Goal: Transaction & Acquisition: Purchase product/service

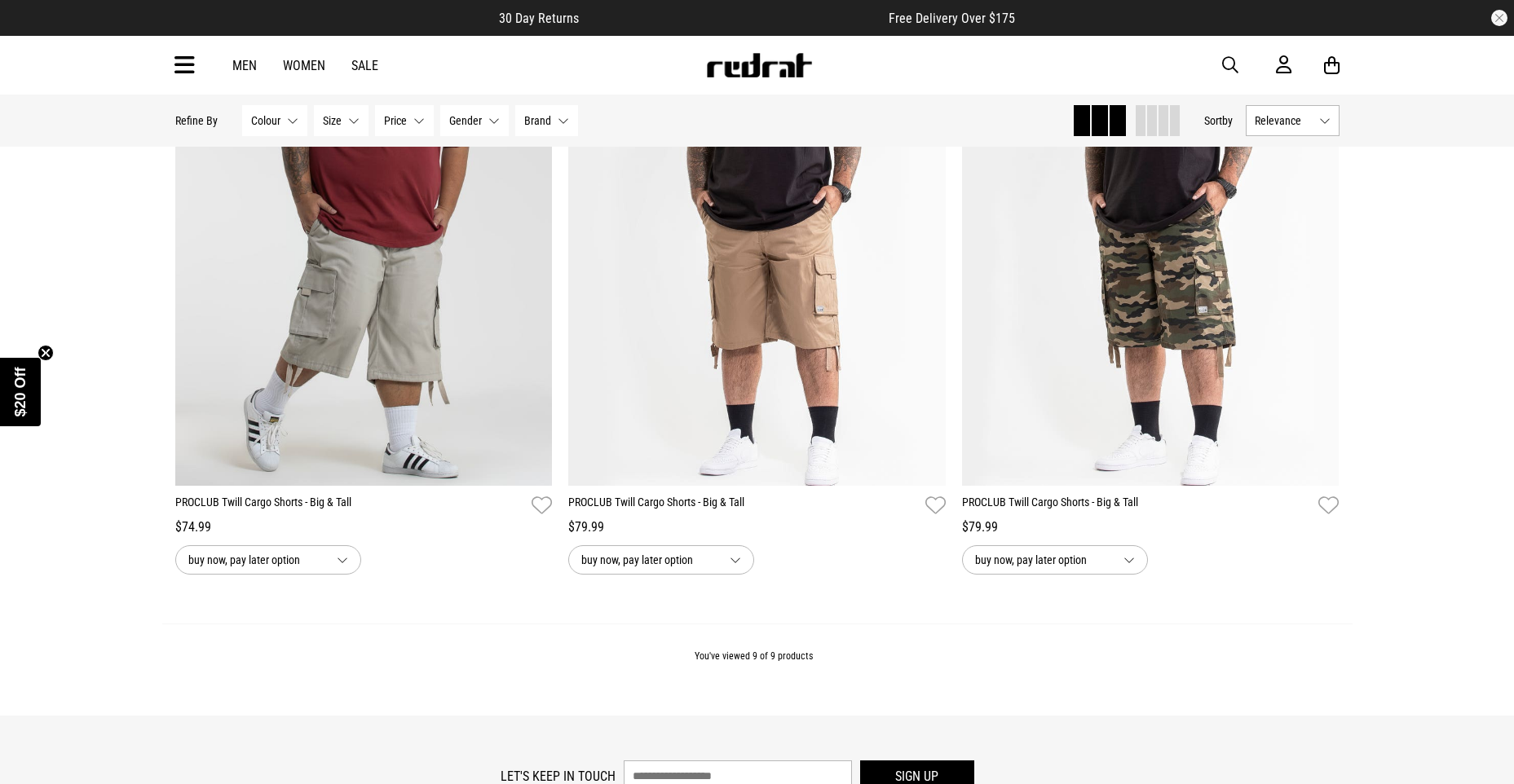
scroll to position [1630, 0]
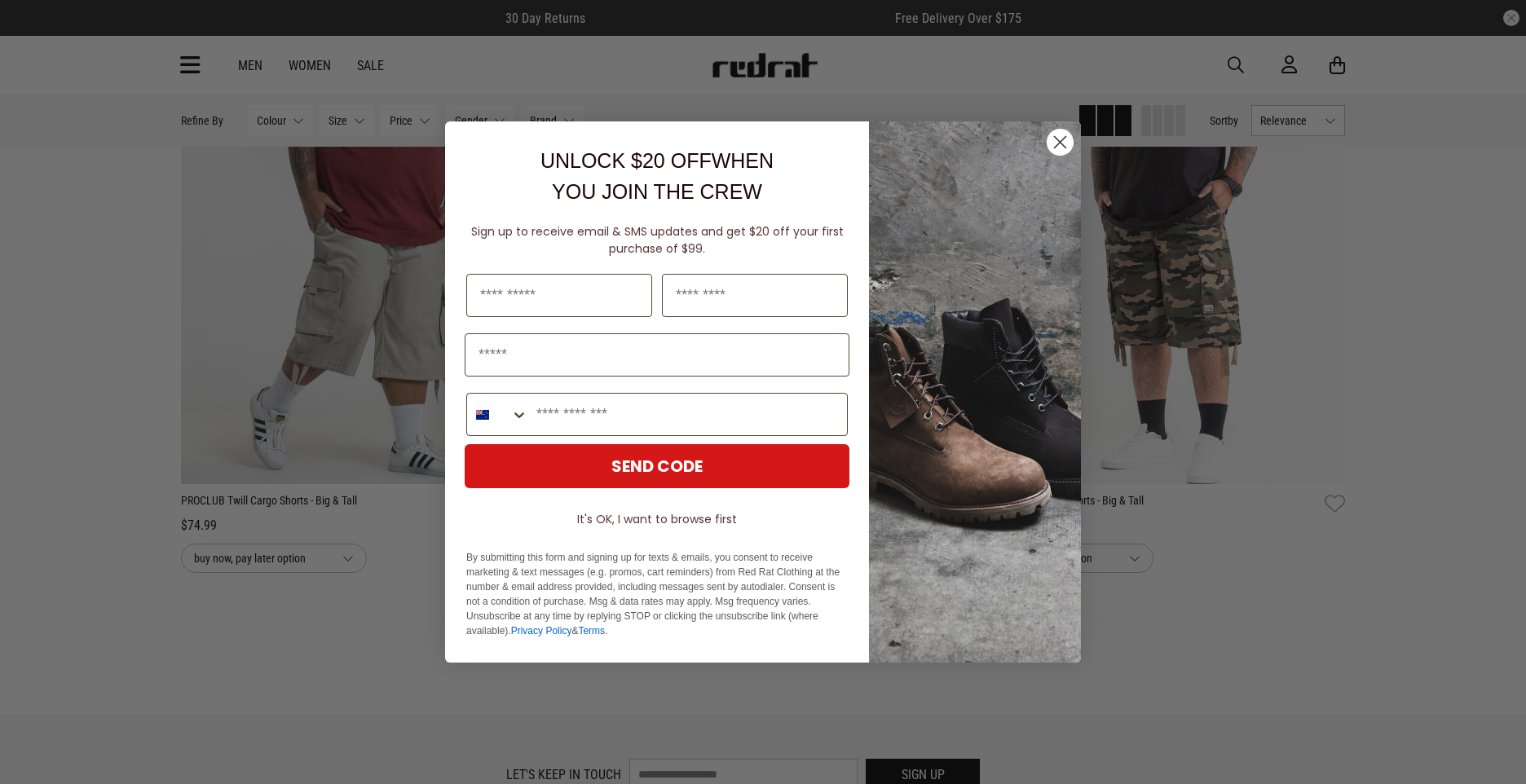
click at [711, 517] on button "It's OK, I want to browse first" at bounding box center [656, 519] width 385 height 29
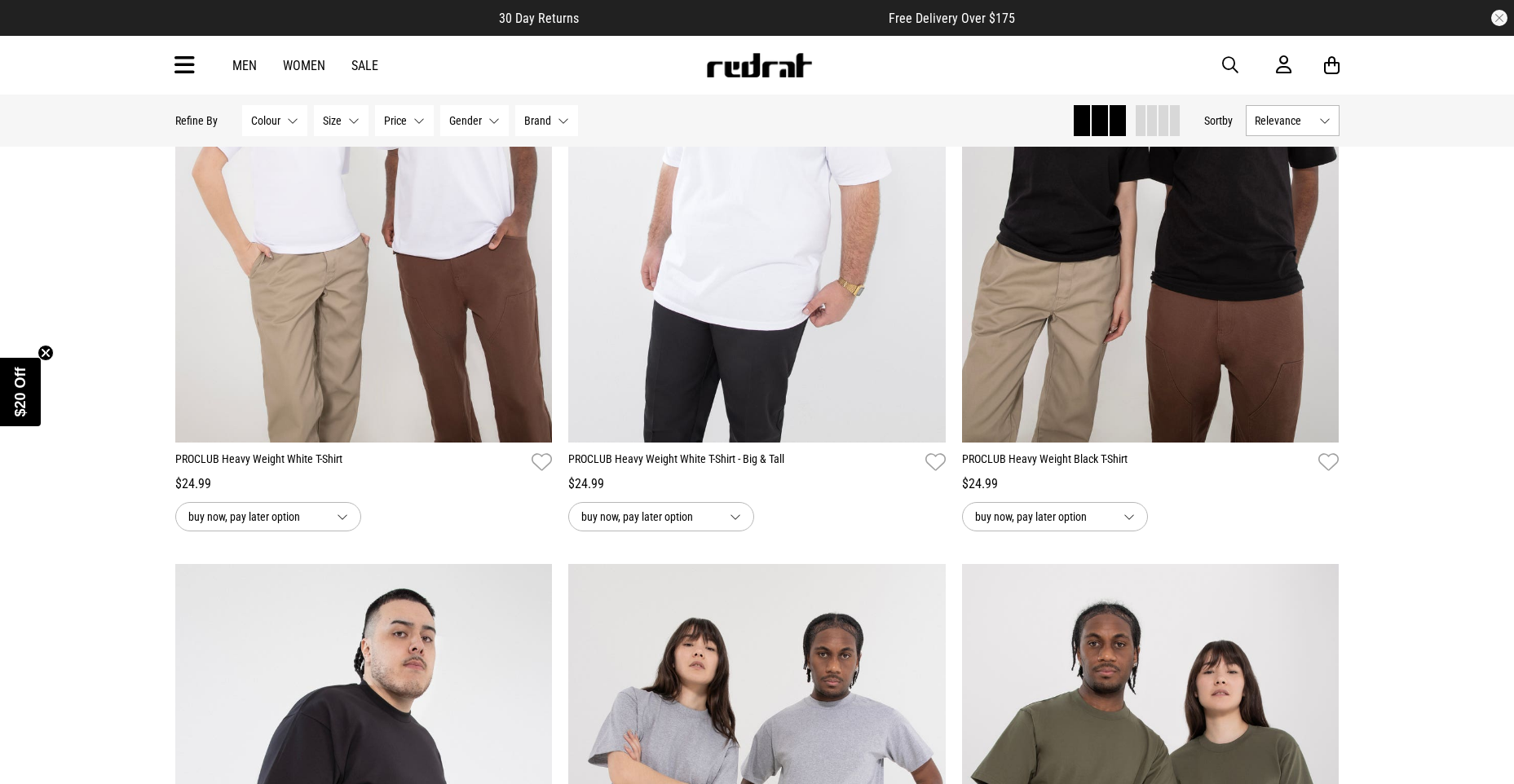
scroll to position [0, 0]
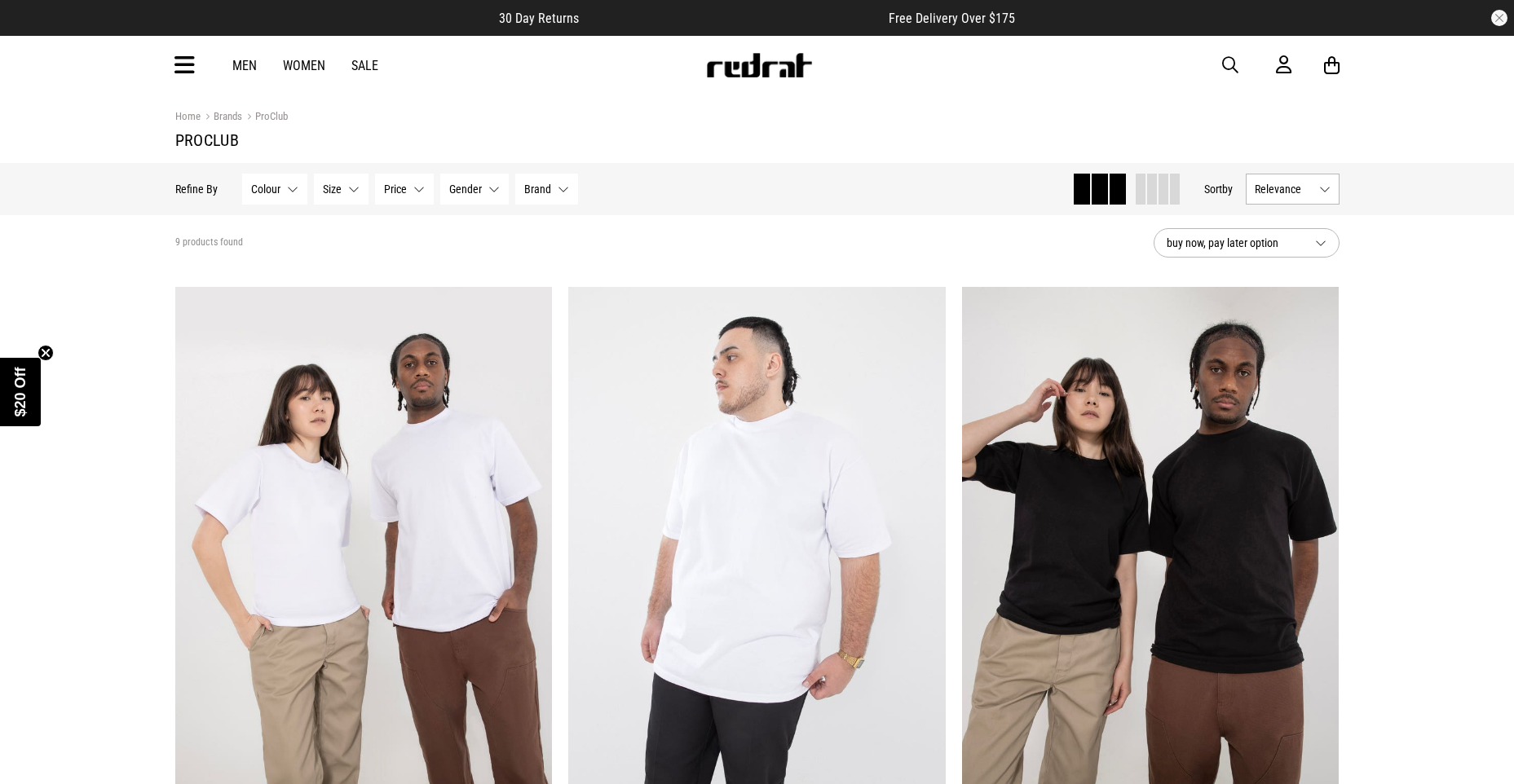
click at [228, 115] on link "Brands" at bounding box center [221, 118] width 41 height 16
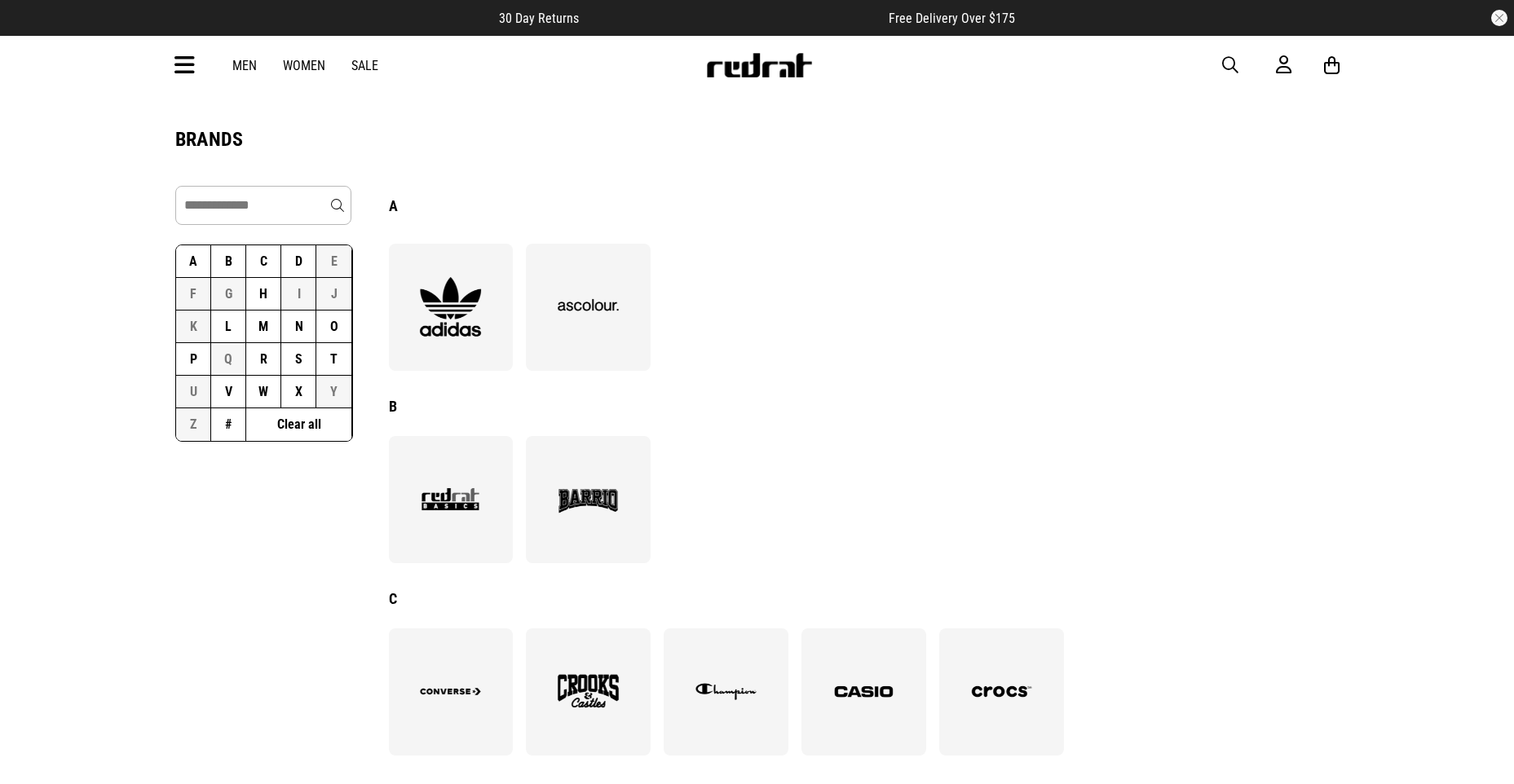
click at [190, 359] on button "P" at bounding box center [194, 359] width 35 height 33
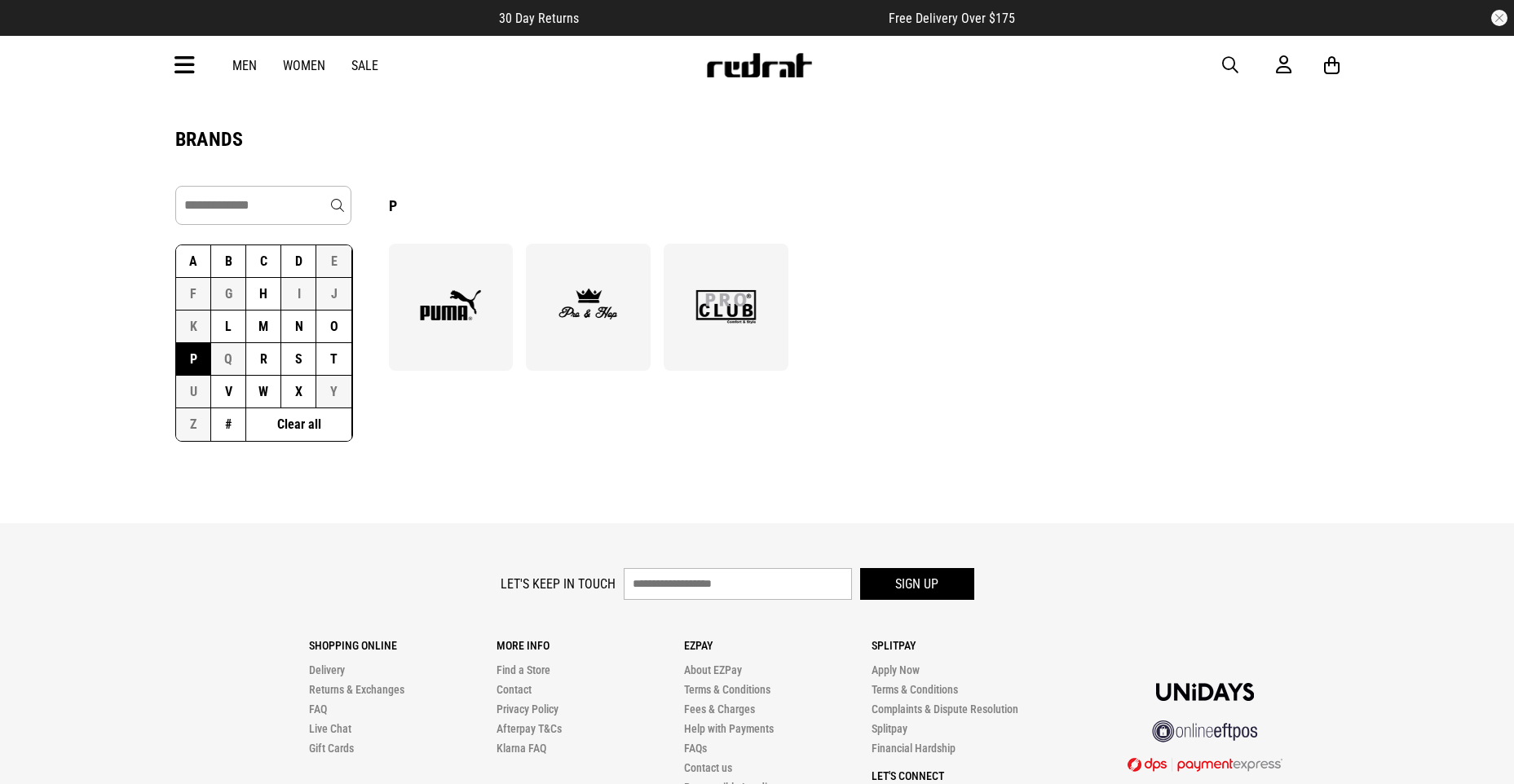
click at [733, 325] on img at bounding box center [725, 307] width 89 height 61
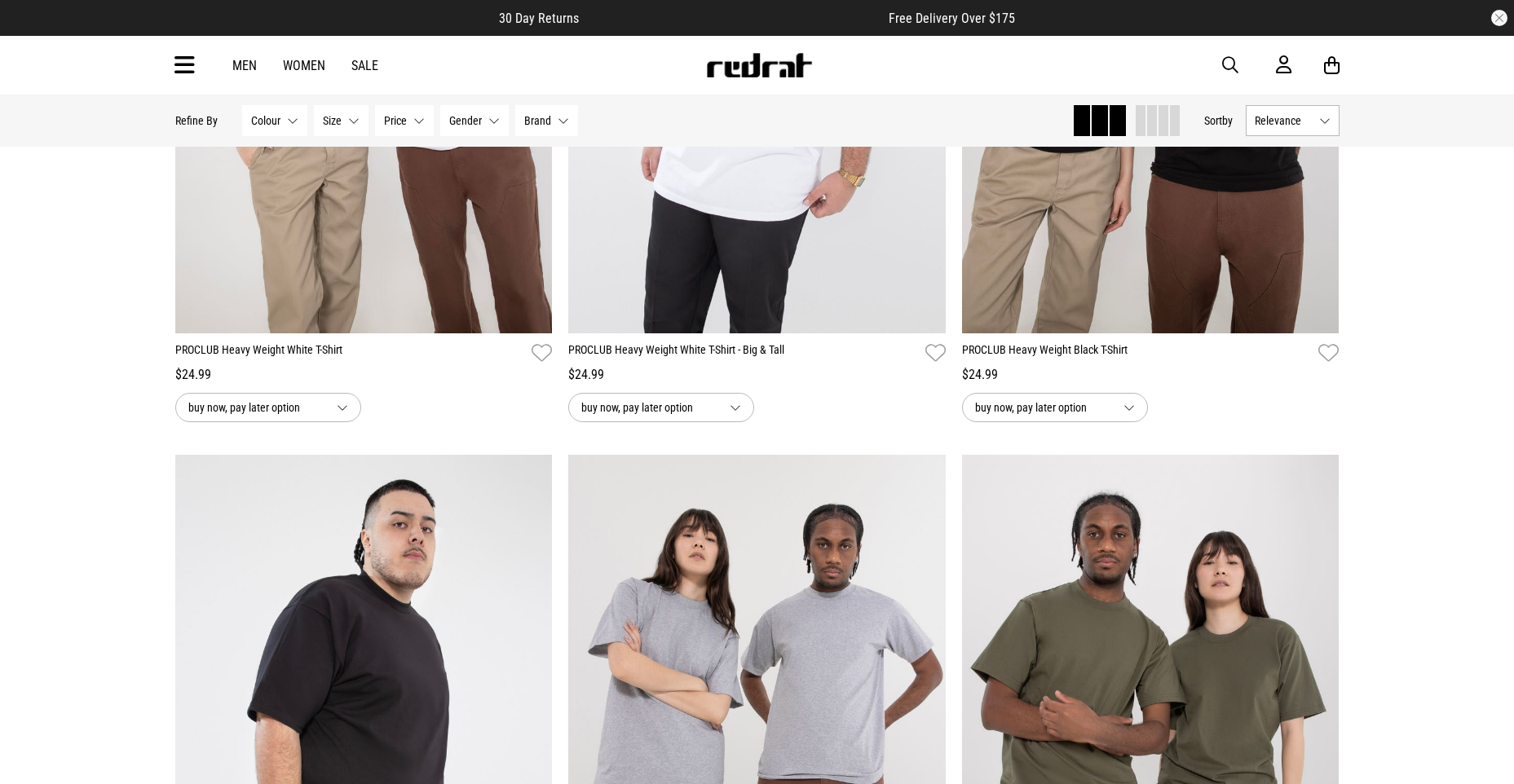
scroll to position [489, 0]
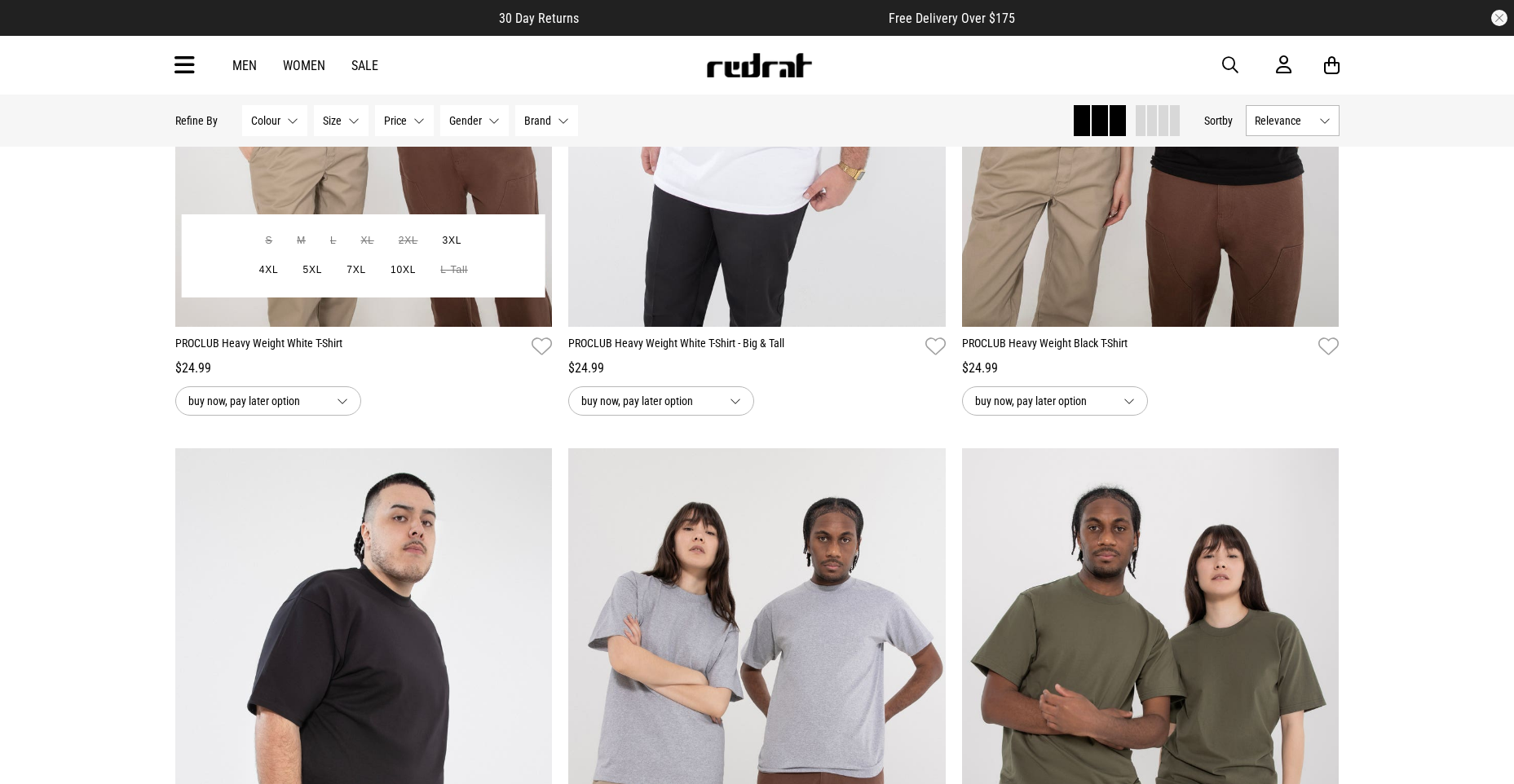
click at [338, 404] on button "buy now, pay later option" at bounding box center [268, 401] width 186 height 29
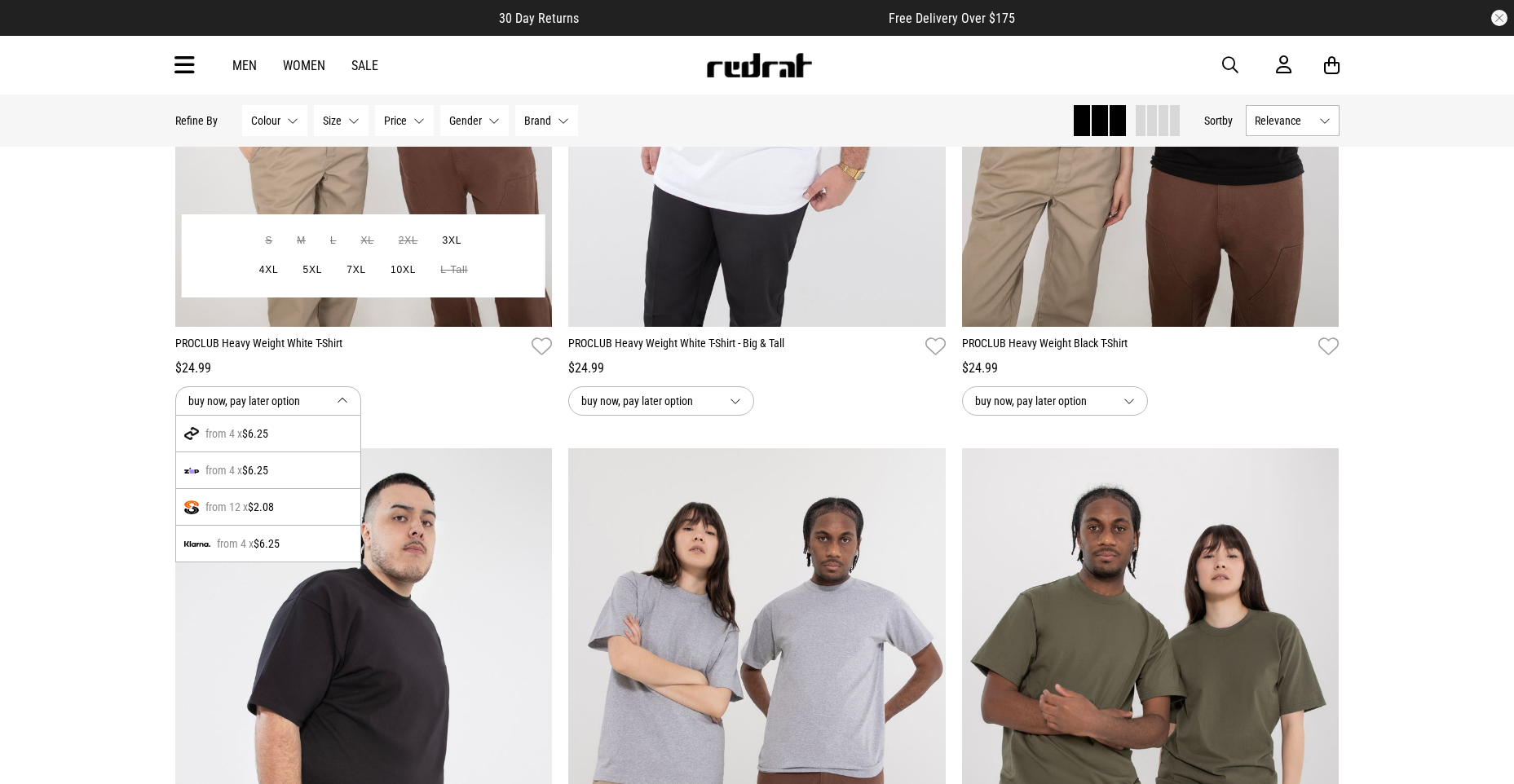
click at [256, 507] on span "$2.08" at bounding box center [261, 507] width 26 height 19
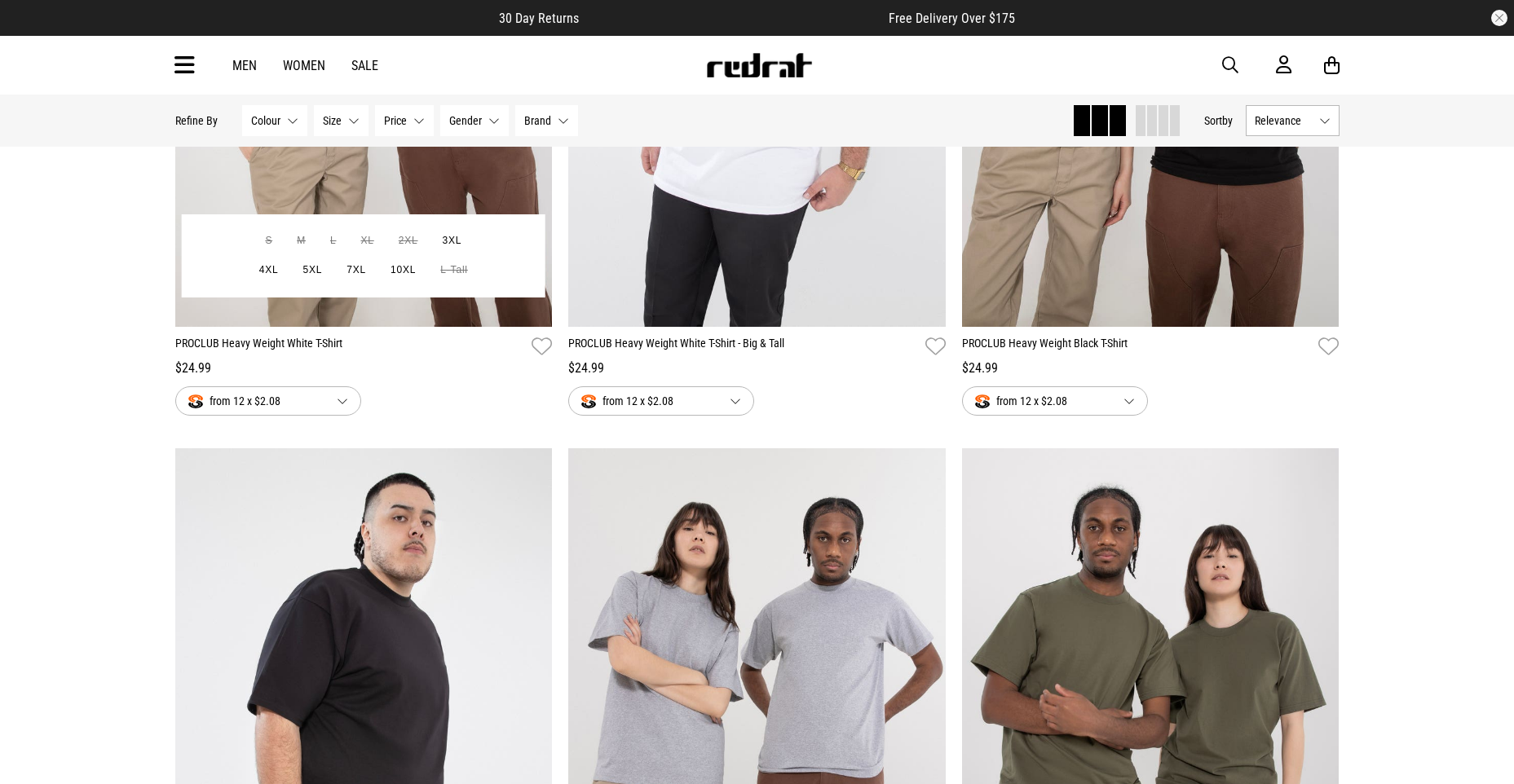
click at [351, 398] on button "from 12 x $2.08" at bounding box center [268, 401] width 186 height 29
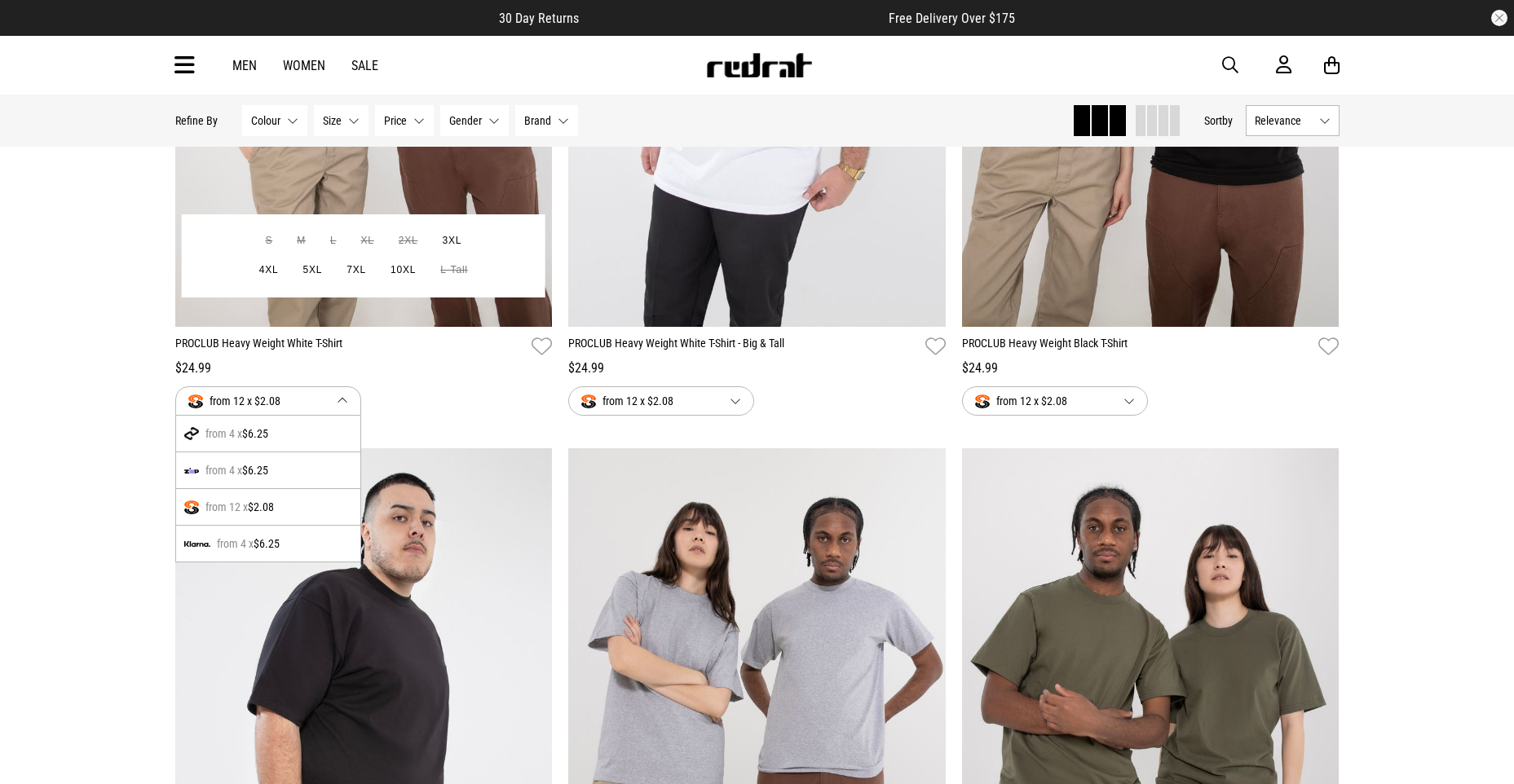
click at [291, 434] on div "from 4 x $6.25" at bounding box center [268, 434] width 184 height 37
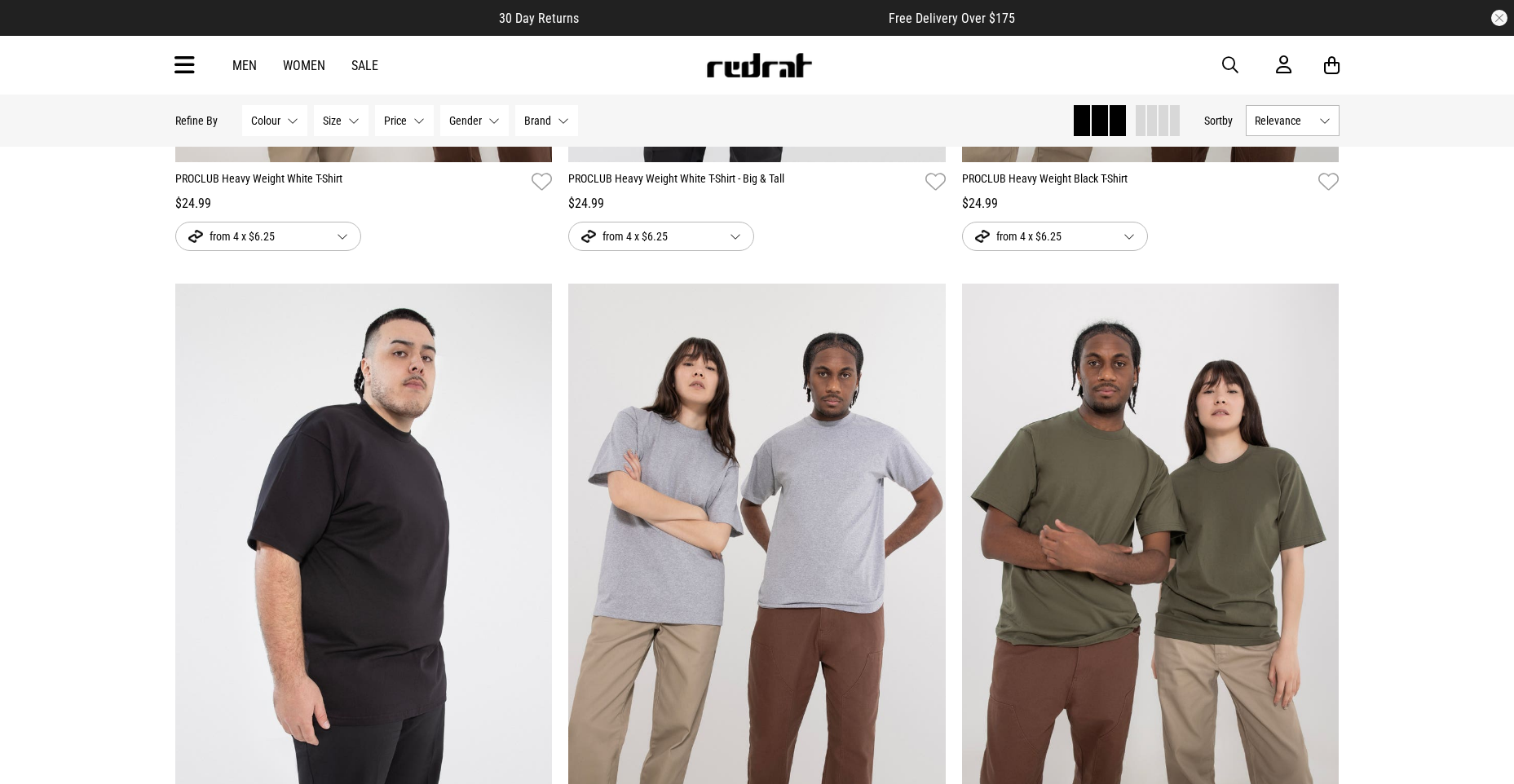
scroll to position [489, 0]
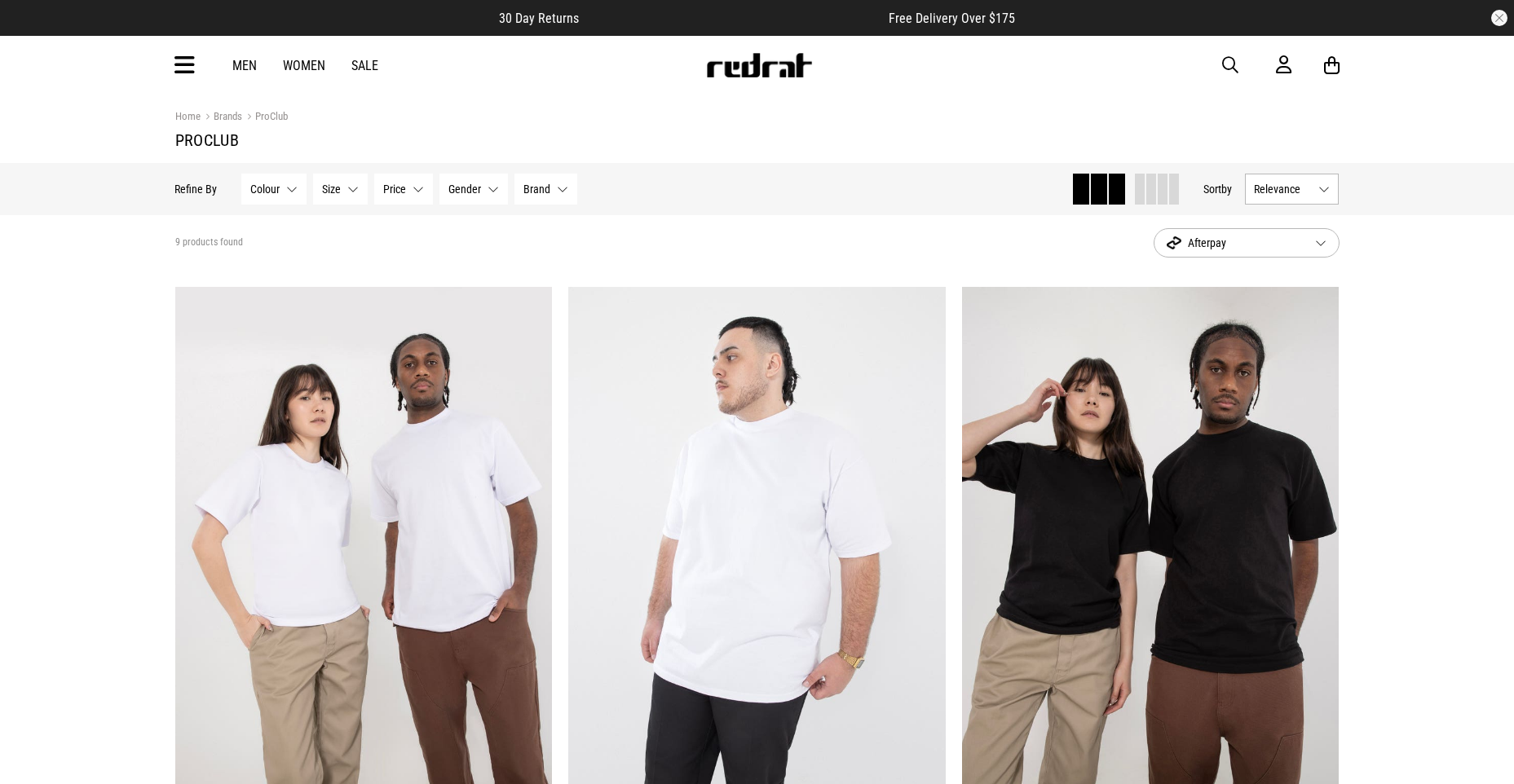
scroll to position [488, 0]
click at [271, 115] on link "ProClub" at bounding box center [265, 118] width 46 height 16
click at [1317, 245] on button "Afterpay" at bounding box center [1246, 242] width 186 height 29
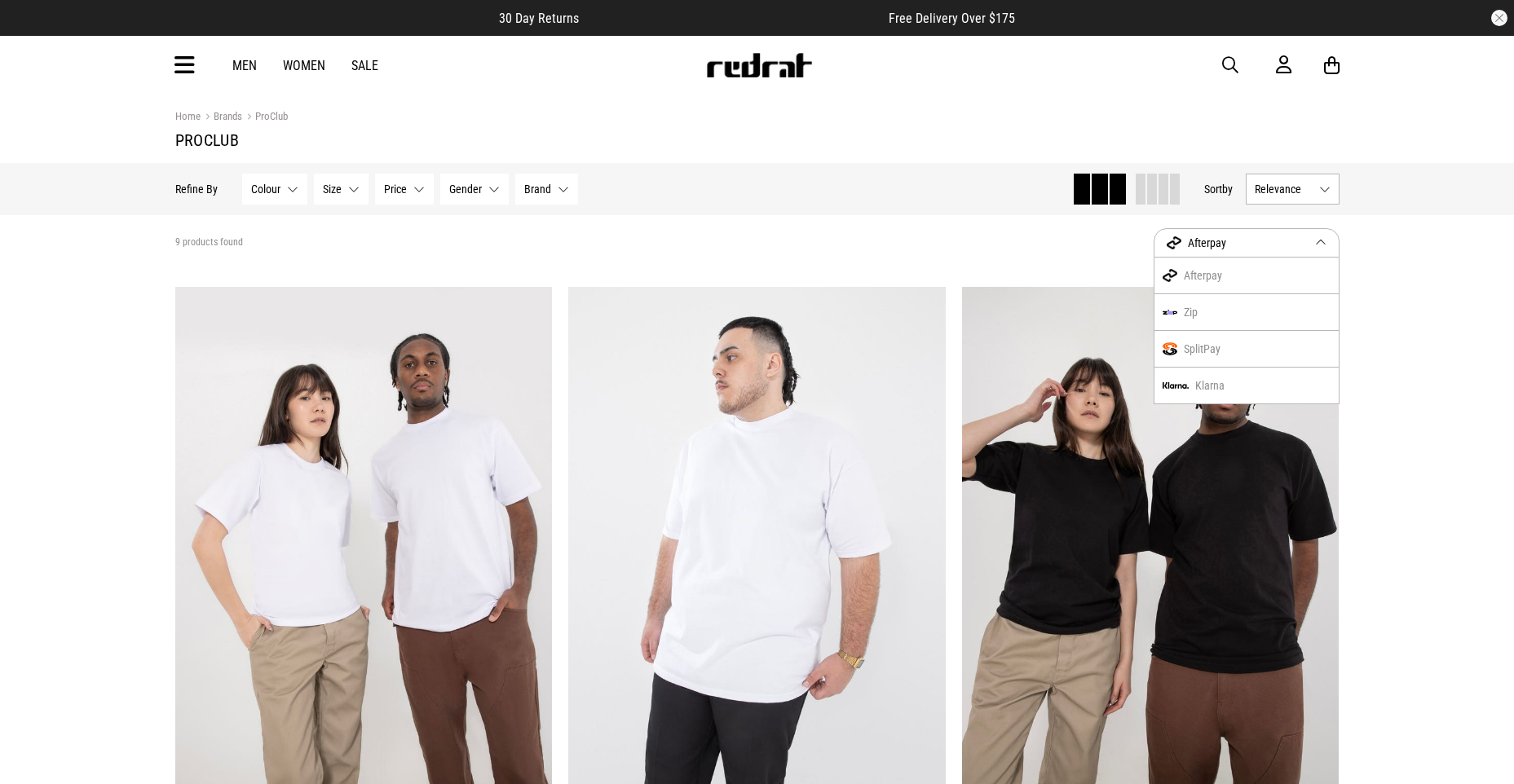
click at [241, 68] on link "Men" at bounding box center [245, 66] width 25 height 16
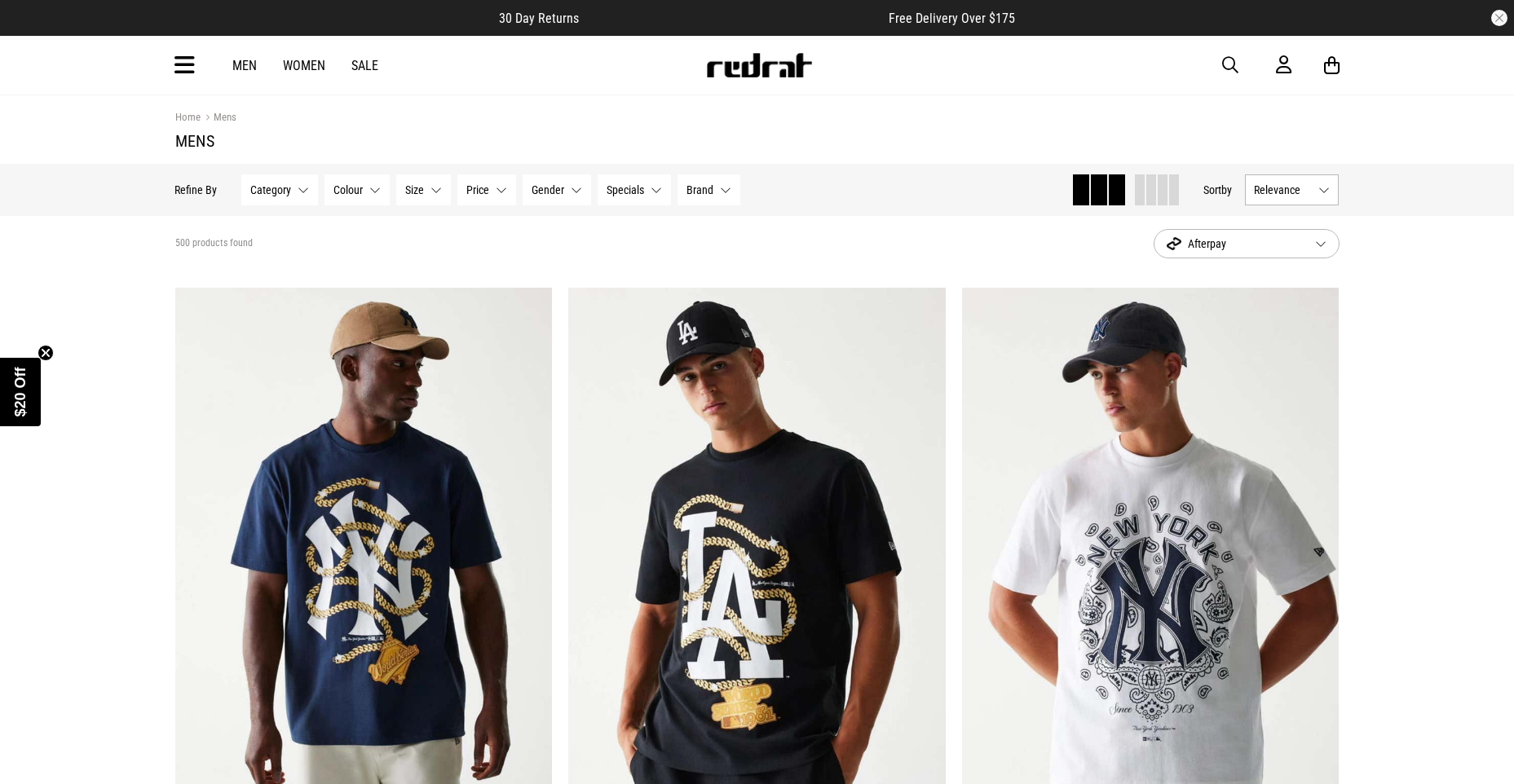
click at [309, 190] on button "Category None selected" at bounding box center [280, 189] width 77 height 31
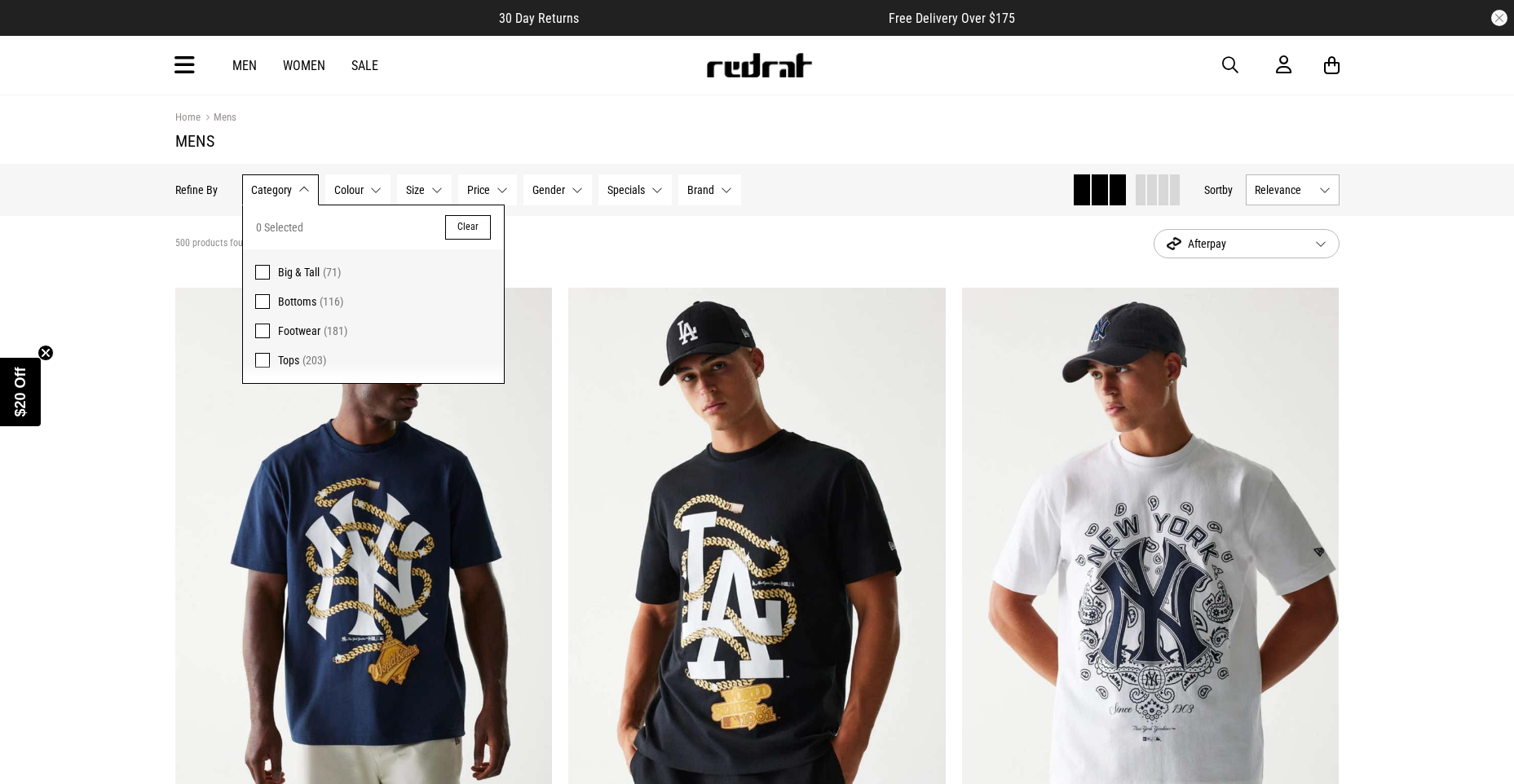
click at [720, 195] on button "Brand None selected" at bounding box center [709, 189] width 63 height 31
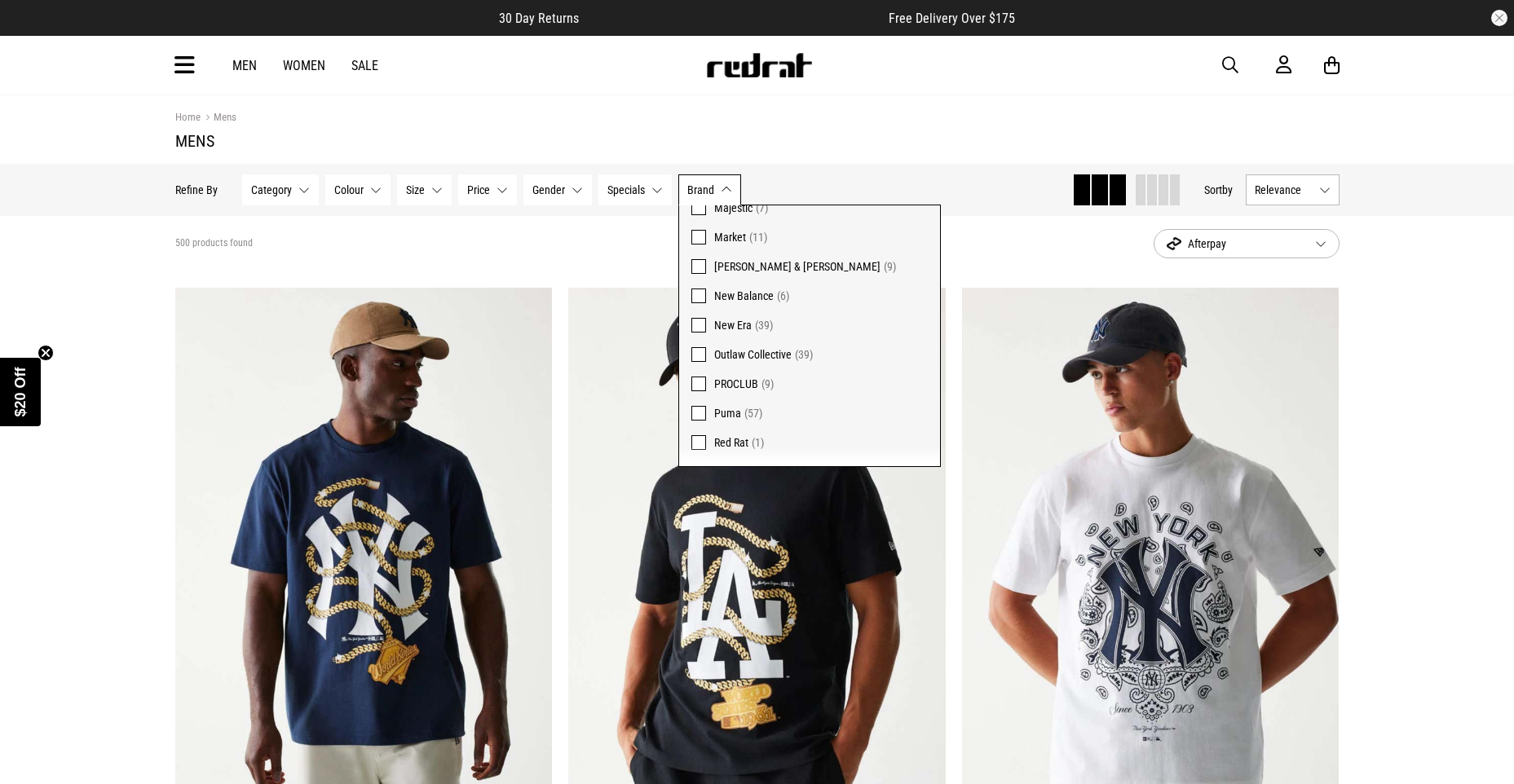
scroll to position [408, 0]
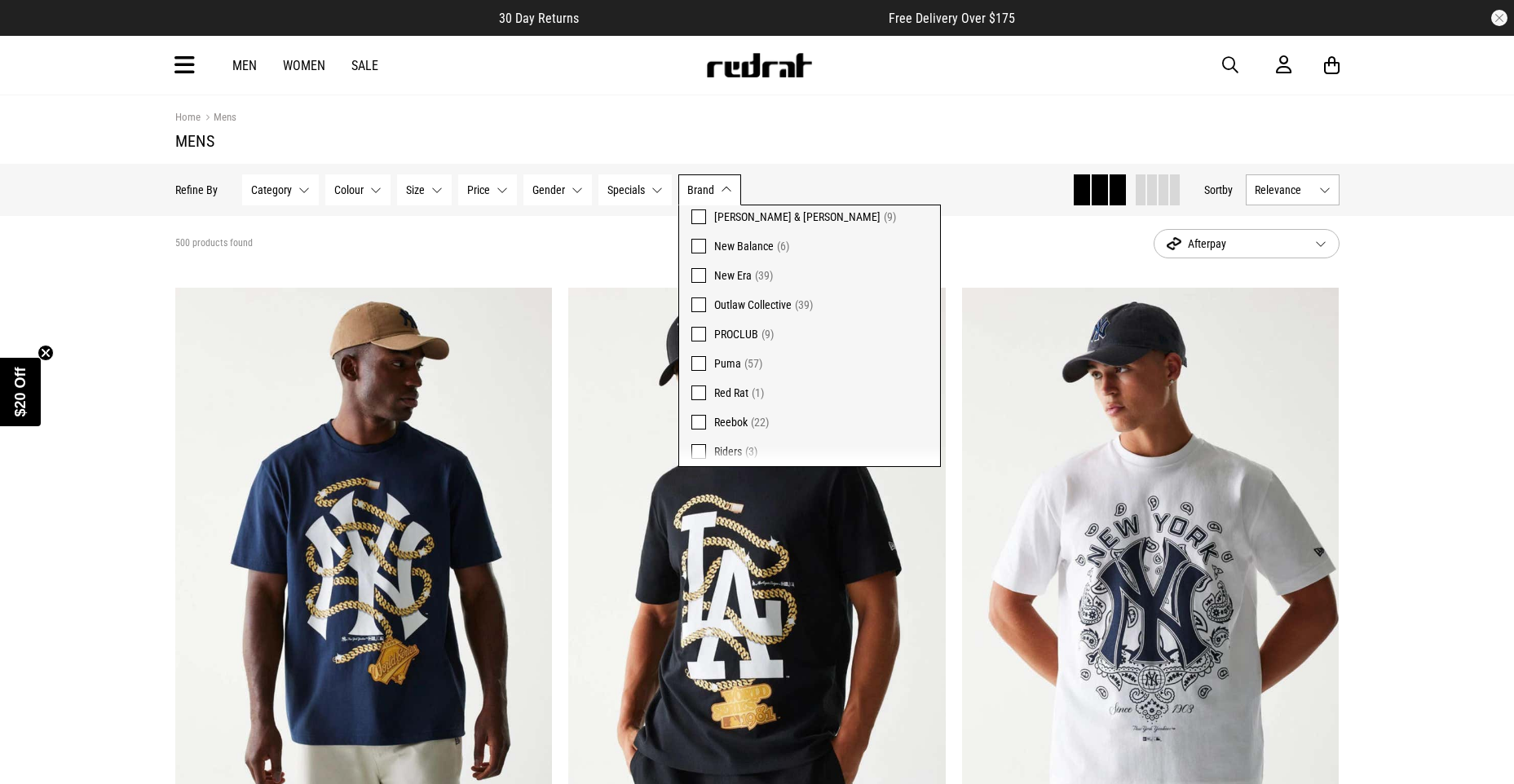
click at [699, 331] on span at bounding box center [699, 334] width 15 height 15
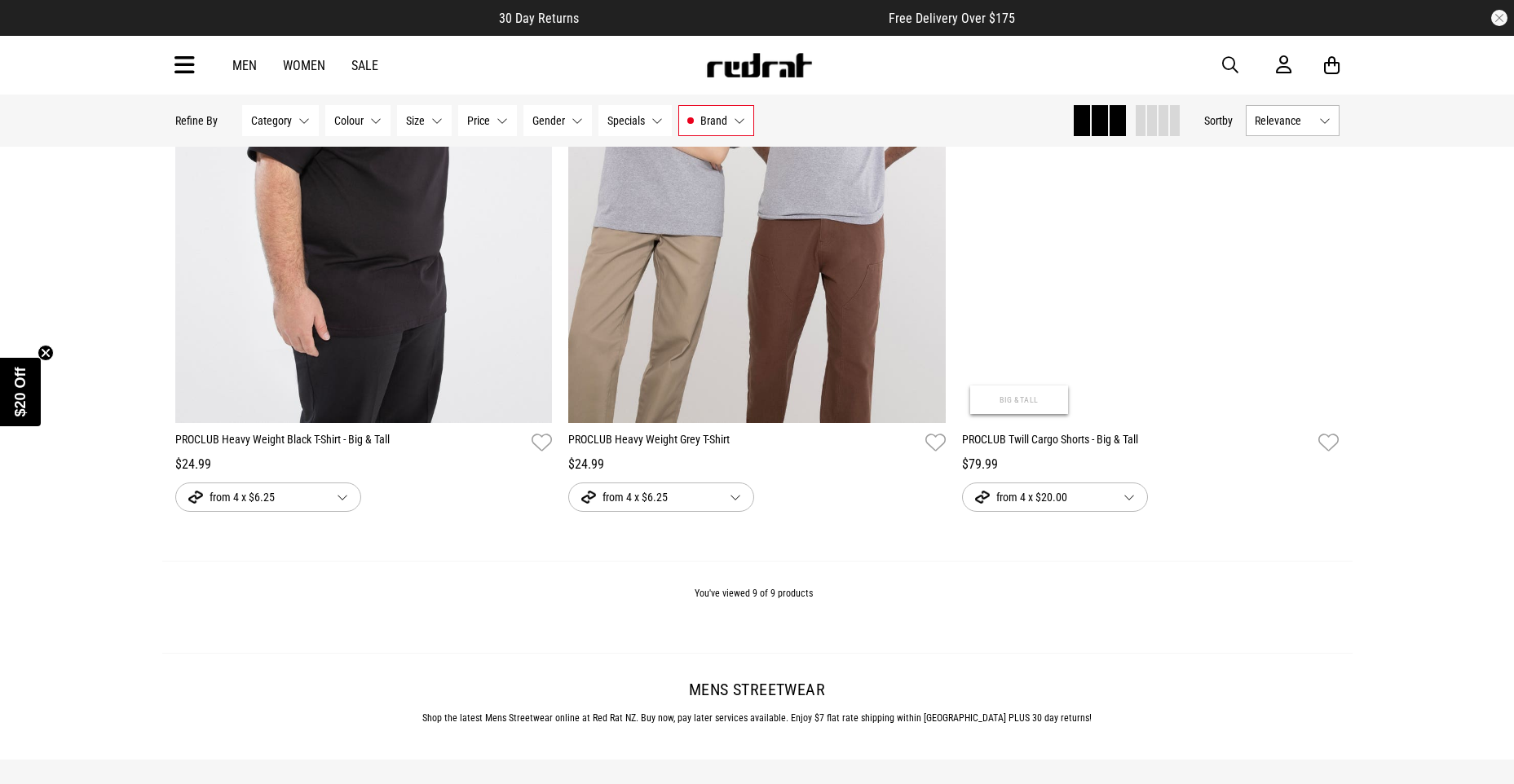
scroll to position [2108, 0]
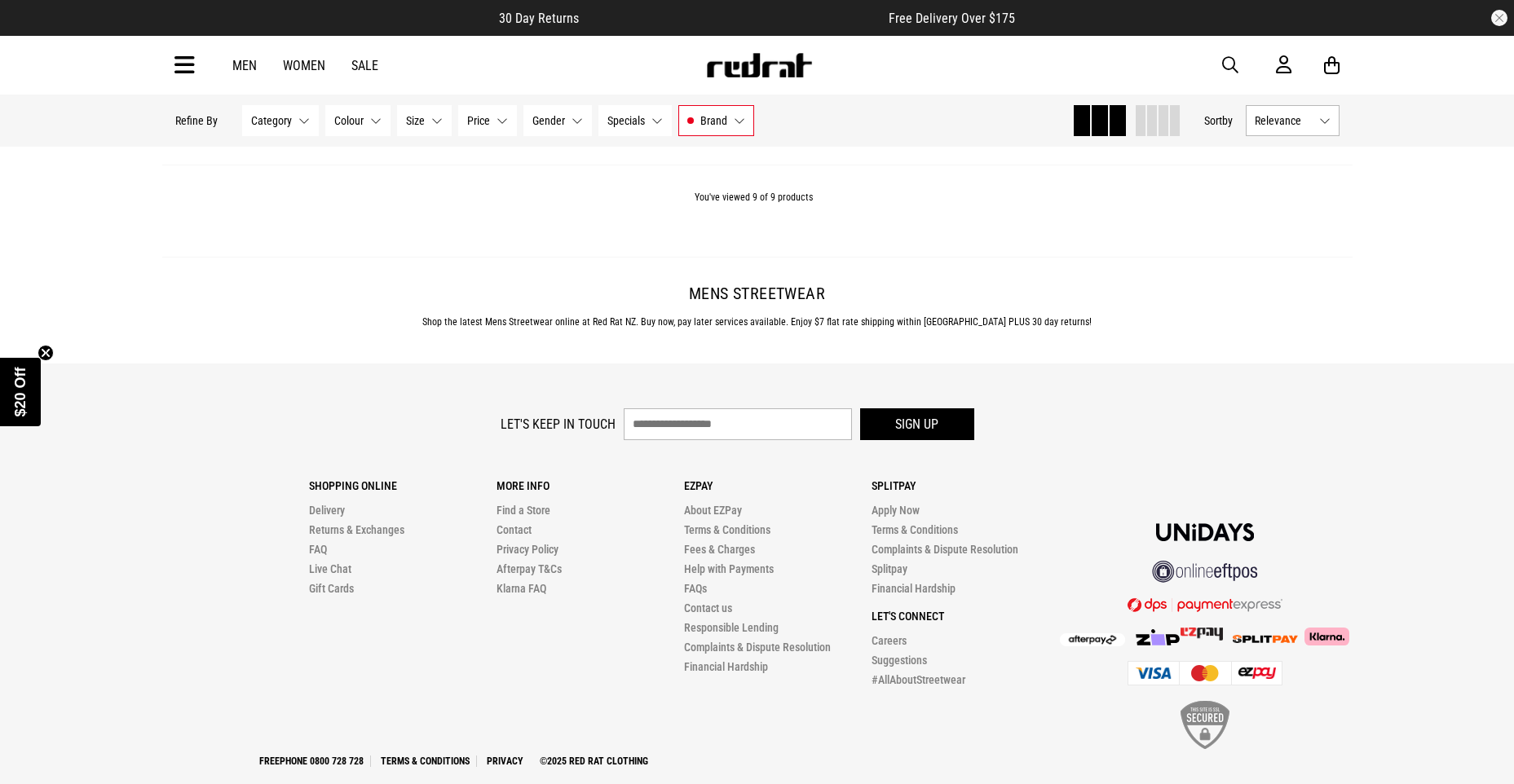
click at [232, 519] on div "Shopping Online Delivery Returns & Exchanges FAQ Live Chat Gift Cards More Info…" at bounding box center [757, 600] width 1164 height 304
